Goal: Task Accomplishment & Management: Manage account settings

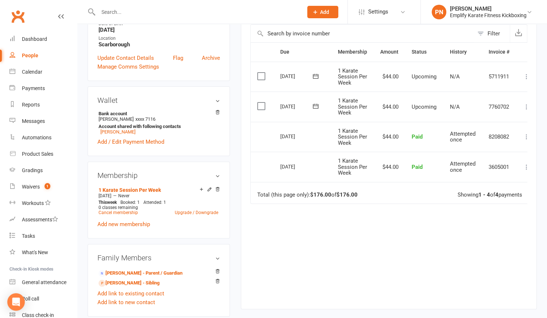
scroll to position [199, 0]
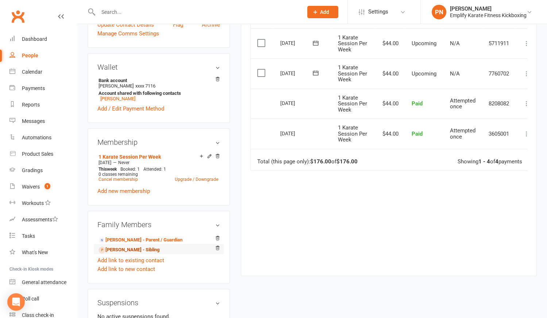
click at [144, 254] on link "[PERSON_NAME] - Sibling" at bounding box center [128, 250] width 61 height 8
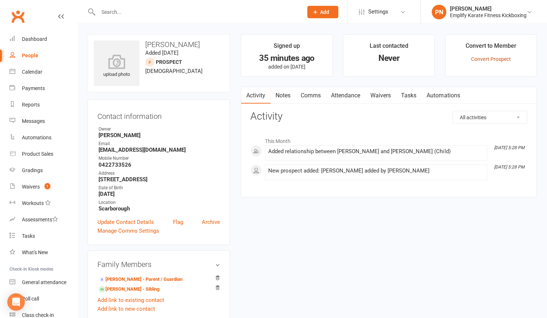
click at [492, 56] on link "Convert Prospect" at bounding box center [490, 59] width 39 height 6
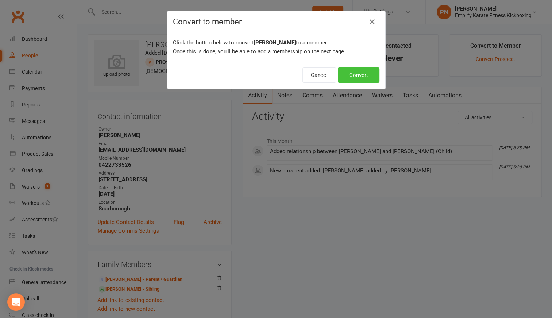
click at [355, 74] on button "Convert" at bounding box center [359, 74] width 42 height 15
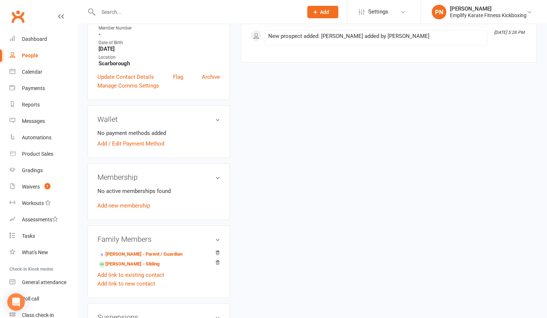
scroll to position [166, 0]
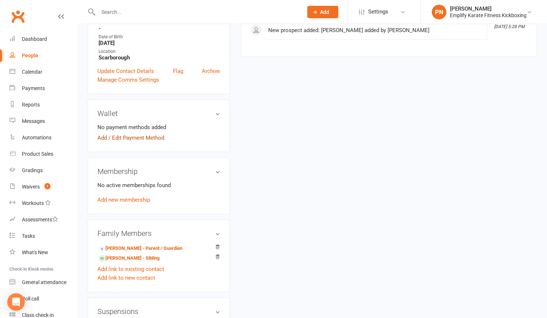
click at [101, 142] on link "Add / Edit Payment Method" at bounding box center [130, 137] width 67 height 9
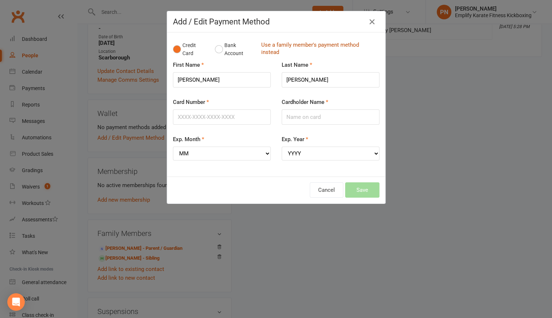
click at [283, 43] on link "Use a family member's payment method instead" at bounding box center [318, 49] width 114 height 16
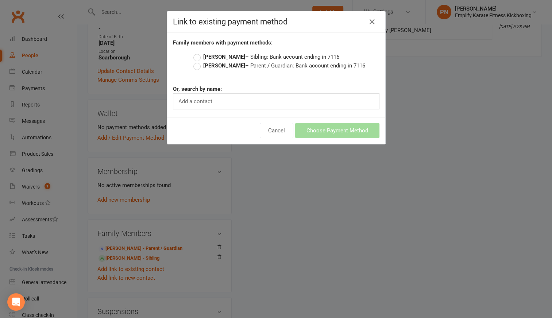
click at [196, 66] on label "[PERSON_NAME] – Parent / Guardian: Bank account ending in 7116" at bounding box center [279, 65] width 172 height 9
click at [196, 61] on input "[PERSON_NAME] – Parent / Guardian: Bank account ending in 7116" at bounding box center [195, 61] width 5 height 0
click at [342, 126] on button "Choose Payment Method" at bounding box center [337, 130] width 84 height 15
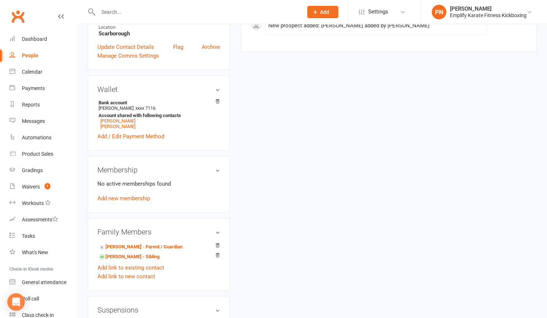
scroll to position [199, 0]
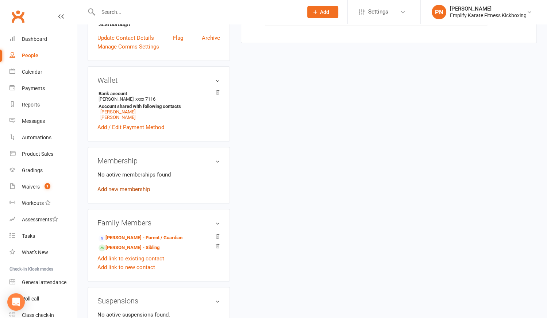
click at [126, 193] on link "Add new membership" at bounding box center [123, 189] width 53 height 7
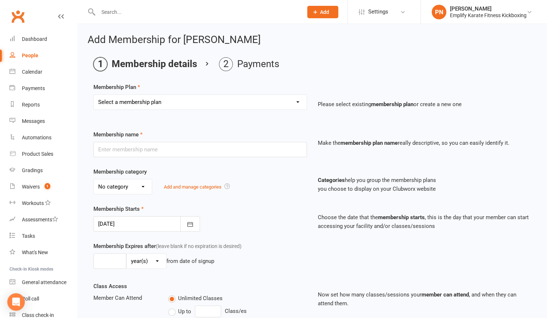
click at [138, 104] on select "Select a membership plan Create new Membership Plan Unlimited Training 2 Sessio…" at bounding box center [200, 102] width 213 height 15
select select "3"
click at [94, 95] on select "Select a membership plan Create new Membership Plan Unlimited Training 2 Sessio…" at bounding box center [200, 102] width 213 height 15
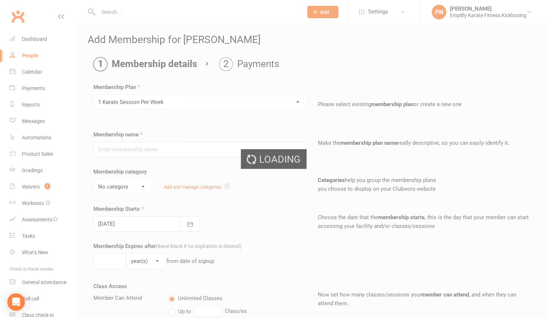
type input "1 Karate Session Per Week"
select select "0"
type input "0"
type input "1"
select select "?"
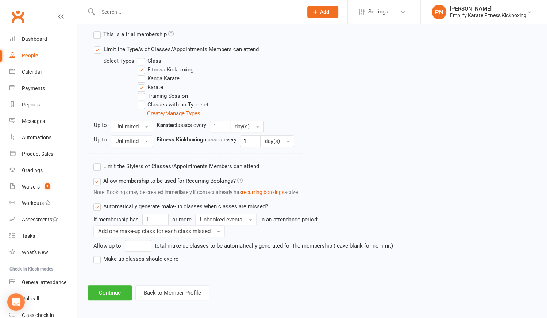
scroll to position [351, 0]
click at [101, 256] on label "Make-up classes should expire" at bounding box center [135, 258] width 85 height 9
click at [98, 254] on input "Make-up classes should expire" at bounding box center [95, 254] width 5 height 0
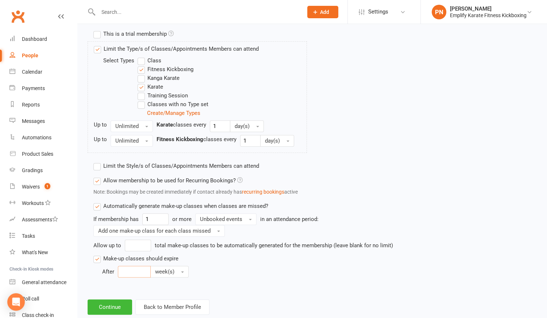
click at [141, 271] on input "number" at bounding box center [134, 272] width 33 height 12
type input "4"
click at [176, 268] on button "week(s)" at bounding box center [169, 272] width 38 height 12
click at [166, 313] on span "month(s)" at bounding box center [167, 316] width 22 height 7
click at [115, 299] on button "Continue" at bounding box center [110, 306] width 44 height 15
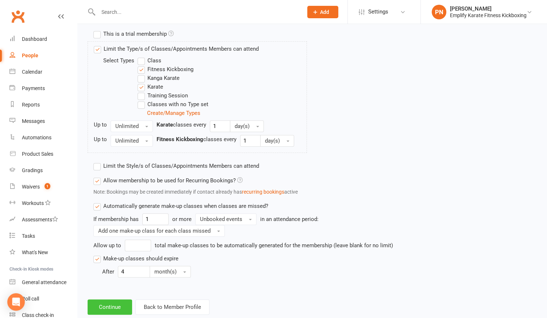
scroll to position [0, 0]
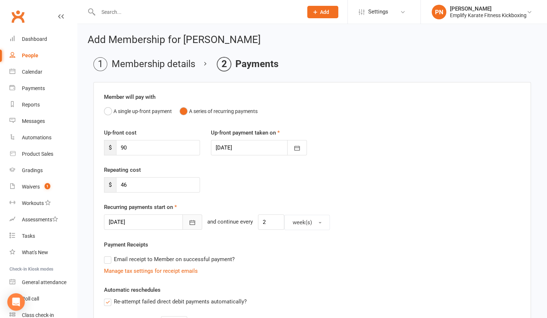
click at [189, 221] on icon "button" at bounding box center [192, 222] width 7 height 7
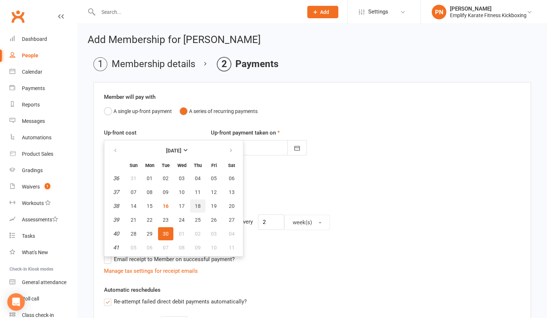
scroll to position [33, 0]
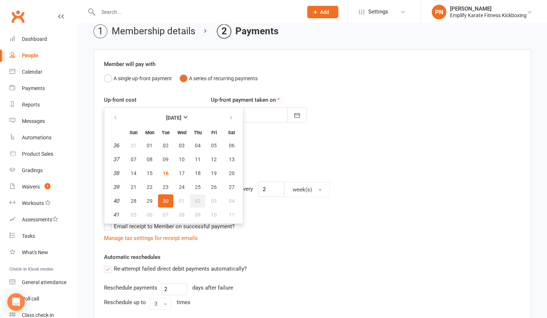
click at [197, 198] on span "02" at bounding box center [198, 201] width 6 height 6
type input "[DATE]"
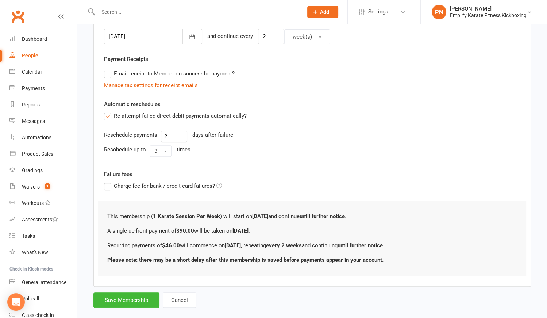
scroll to position [195, 0]
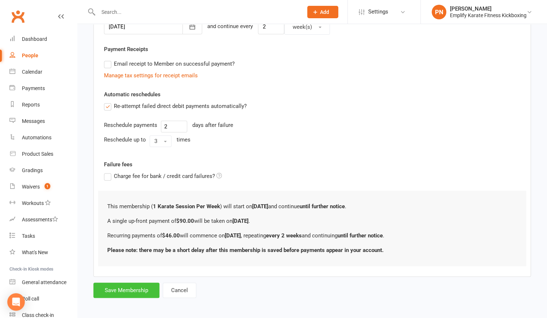
click at [140, 290] on button "Save Membership" at bounding box center [126, 290] width 66 height 15
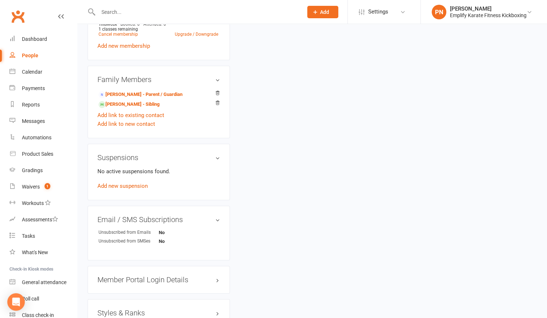
scroll to position [464, 0]
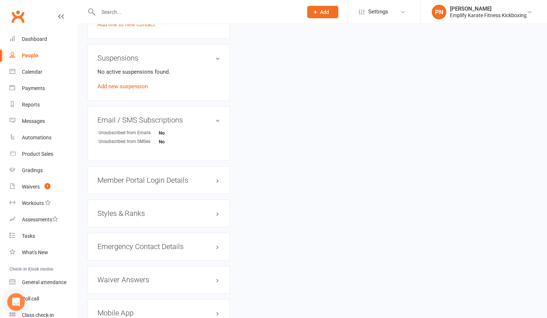
click at [126, 217] on h3 "Styles & Ranks" at bounding box center [158, 213] width 123 height 8
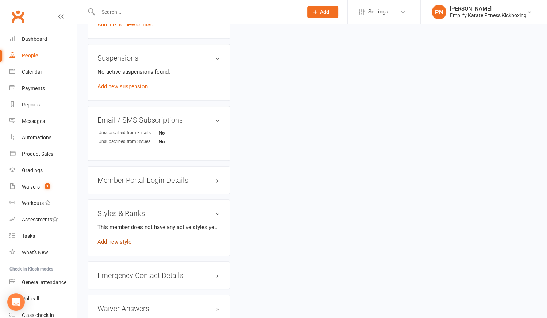
click at [124, 245] on link "Add new style" at bounding box center [114, 241] width 34 height 7
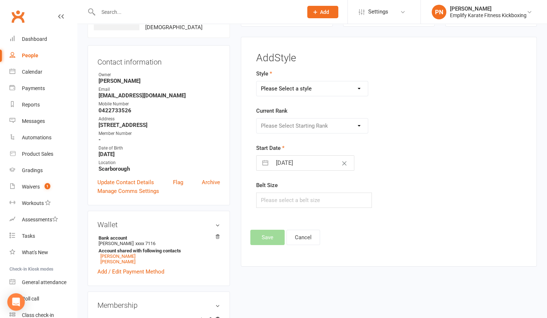
scroll to position [55, 0]
click at [311, 88] on select "Please Select a style Adult Goju Karate Junior Goju Karate Junior Leadership Pr…" at bounding box center [311, 89] width 111 height 15
select select "2209"
click at [256, 82] on select "Please Select a style Adult Goju Karate Junior Goju Karate Junior Leadership Pr…" at bounding box center [311, 89] width 111 height 15
click at [292, 127] on select "Please Select Starting Rank 10th Kyu: White Belt 9th [PERSON_NAME]: White Belt …" at bounding box center [311, 126] width 111 height 15
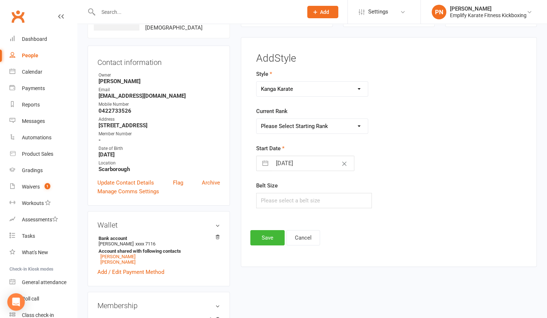
select select "21926"
click at [256, 119] on select "Please Select Starting Rank 10th Kyu: White Belt 9th [PERSON_NAME]: White Belt …" at bounding box center [311, 126] width 111 height 15
click at [283, 200] on input "text" at bounding box center [313, 200] width 115 height 15
type input "2"
click at [277, 235] on button "Save" at bounding box center [267, 237] width 34 height 15
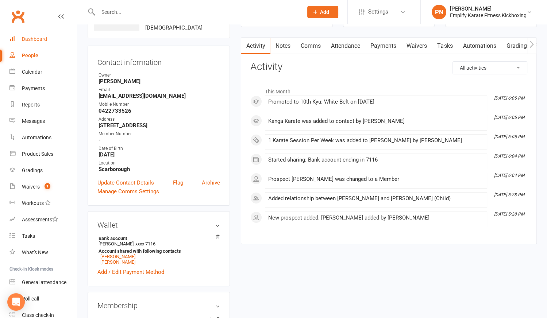
click at [41, 39] on div "Dashboard" at bounding box center [34, 39] width 25 height 6
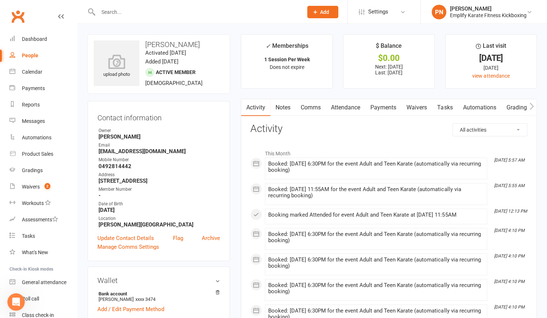
click at [121, 13] on input "text" at bounding box center [197, 12] width 202 height 10
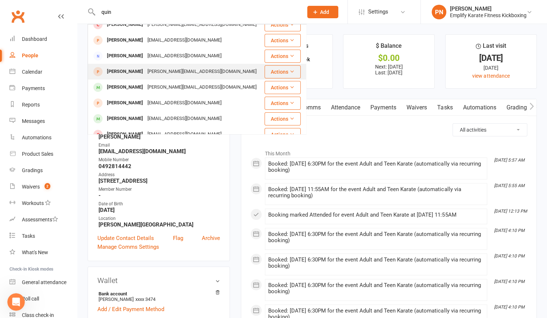
scroll to position [33, 0]
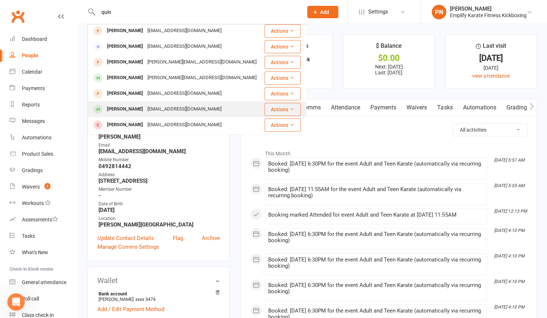
type input "quin"
click at [145, 109] on div "[EMAIL_ADDRESS][DOMAIN_NAME]" at bounding box center [184, 109] width 78 height 11
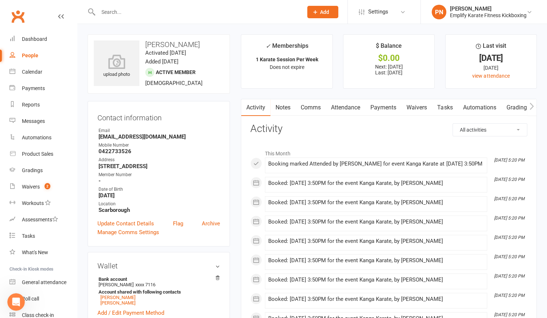
click at [386, 108] on link "Payments" at bounding box center [383, 107] width 36 height 17
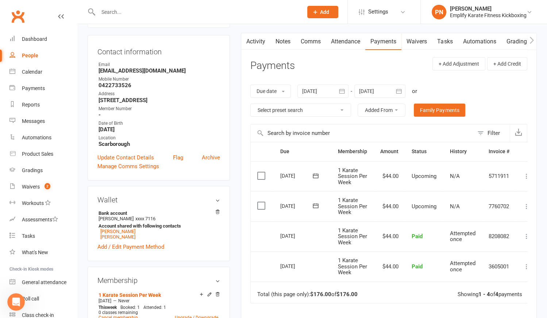
scroll to position [66, 0]
